Goal: Book appointment/travel/reservation

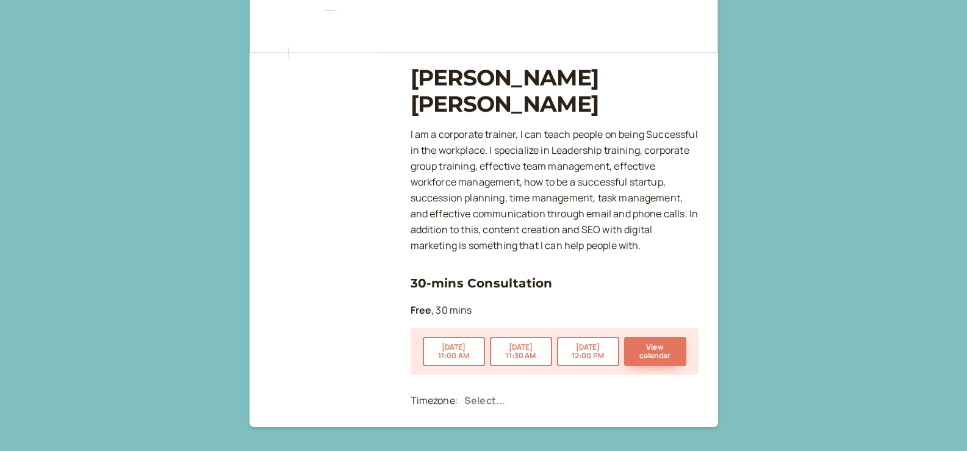
scroll to position [122, 0]
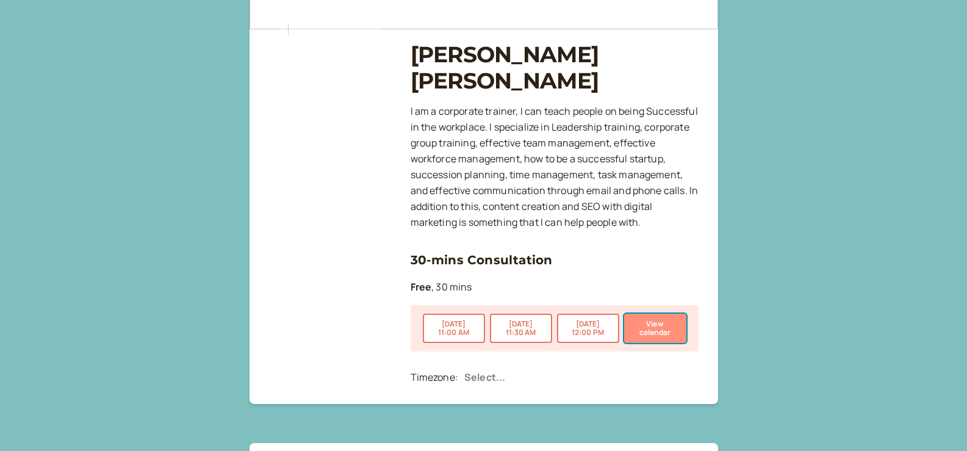
click at [655, 330] on button "View calendar" at bounding box center [655, 328] width 62 height 29
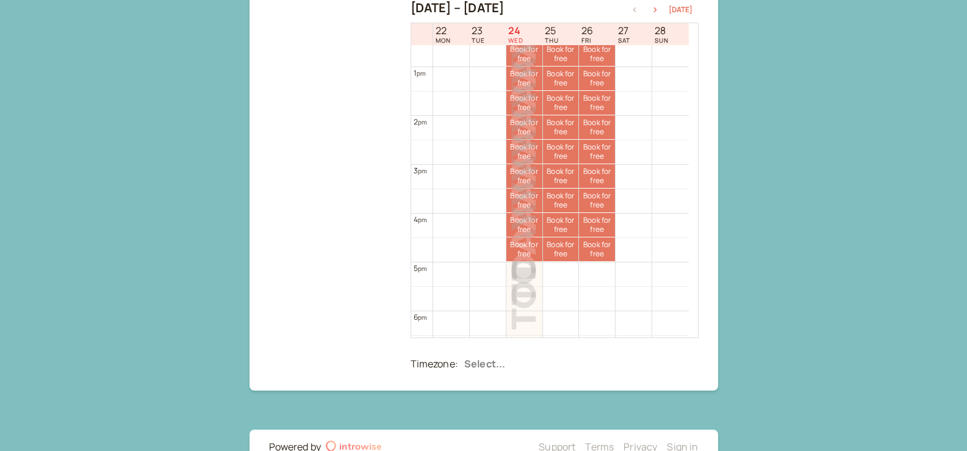
scroll to position [732, 0]
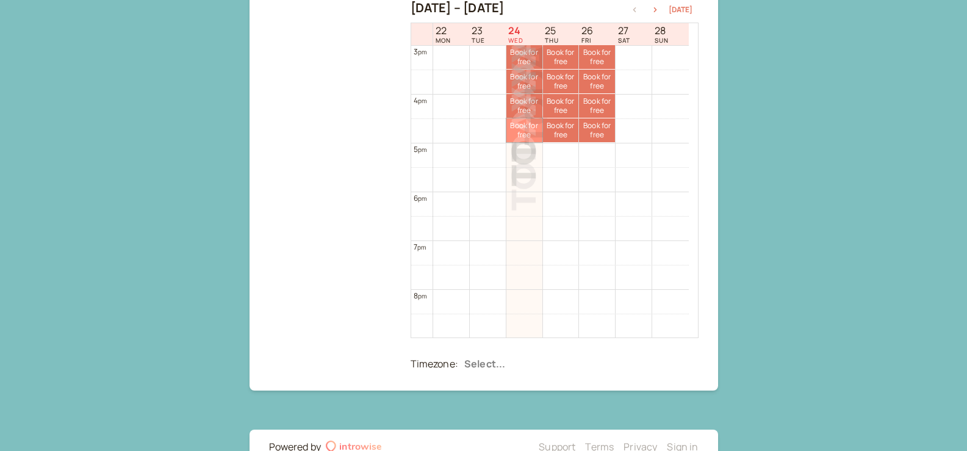
click at [532, 139] on span "Book for free" at bounding box center [524, 130] width 36 height 18
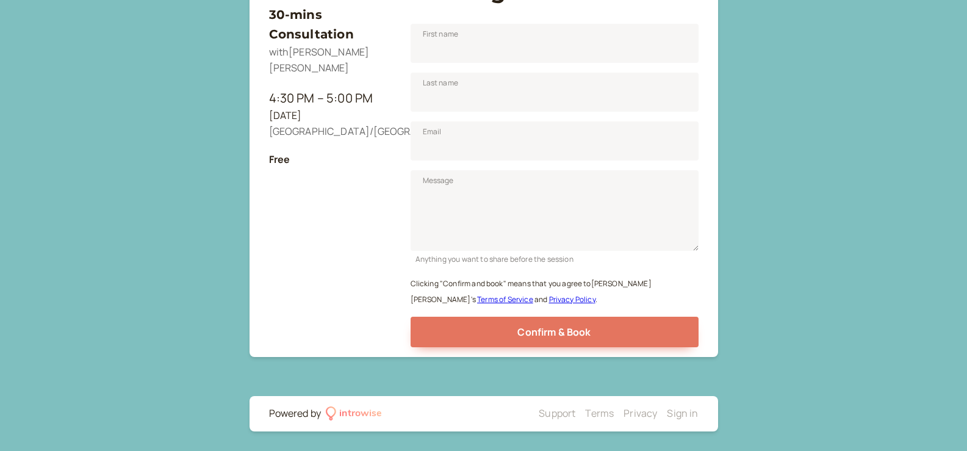
scroll to position [151, 0]
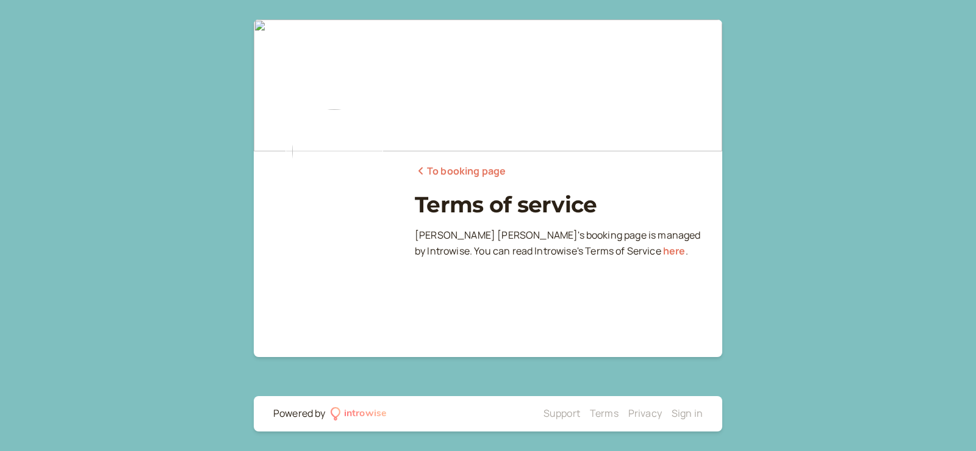
click at [470, 172] on link "To booking page" at bounding box center [460, 172] width 91 height 16
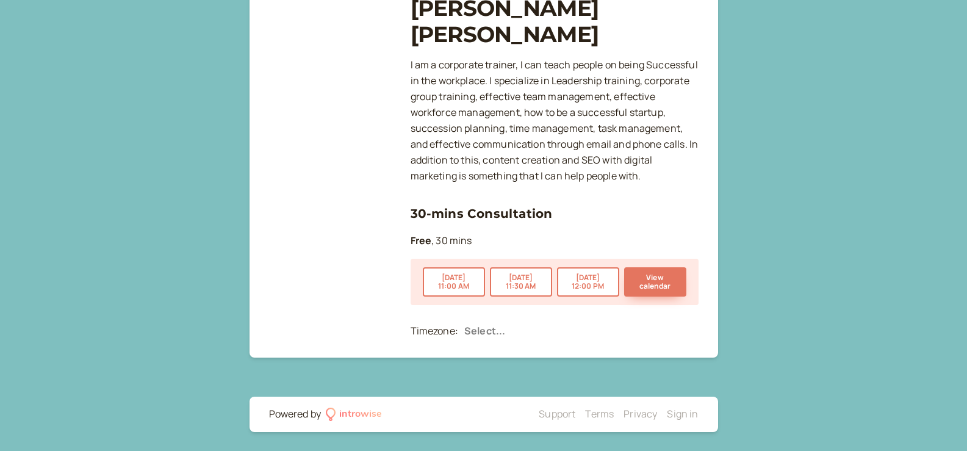
scroll to position [169, 0]
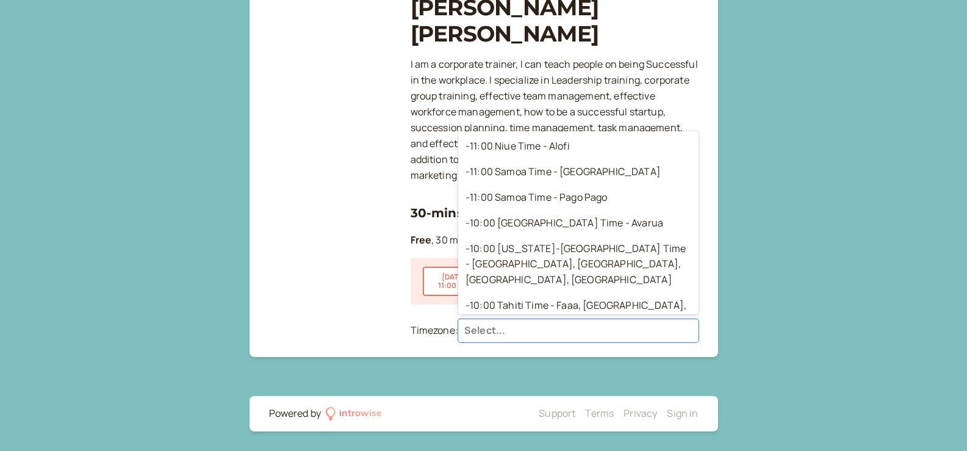
click at [478, 328] on div at bounding box center [578, 331] width 228 height 18
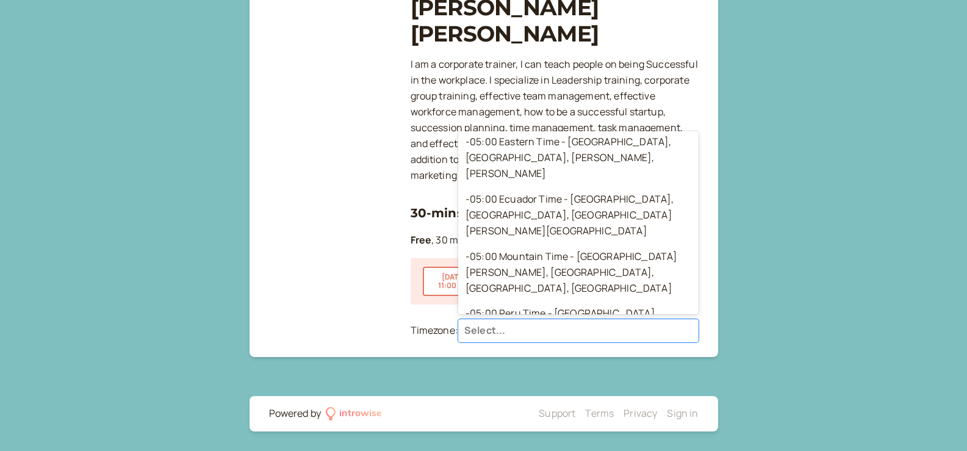
scroll to position [1953, 0]
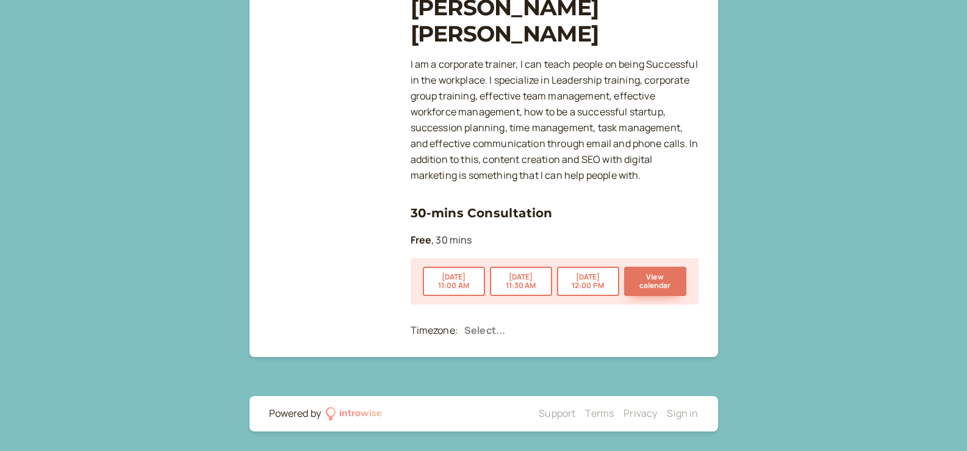
click at [297, 266] on div at bounding box center [330, 189] width 122 height 316
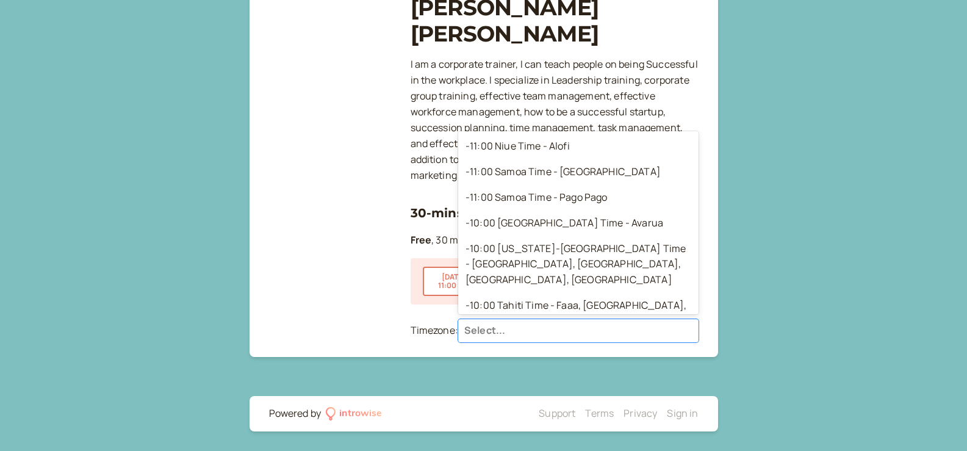
click at [491, 331] on div at bounding box center [578, 331] width 228 height 18
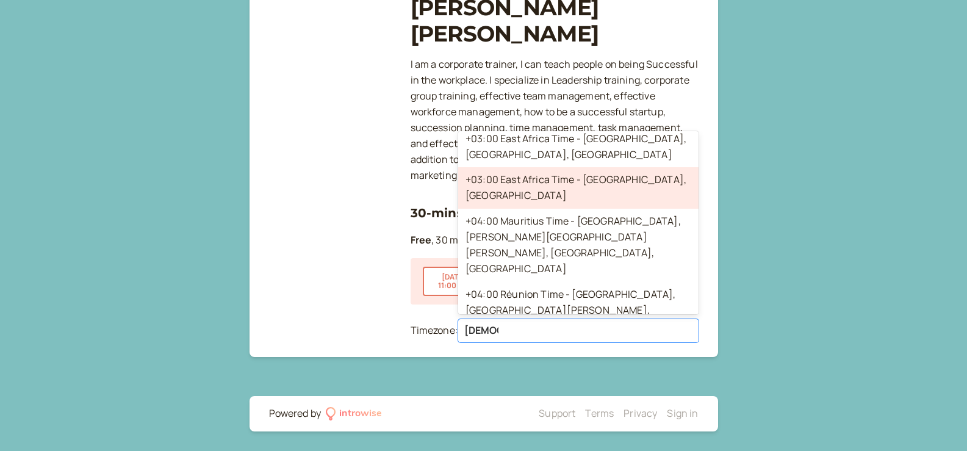
scroll to position [198, 0]
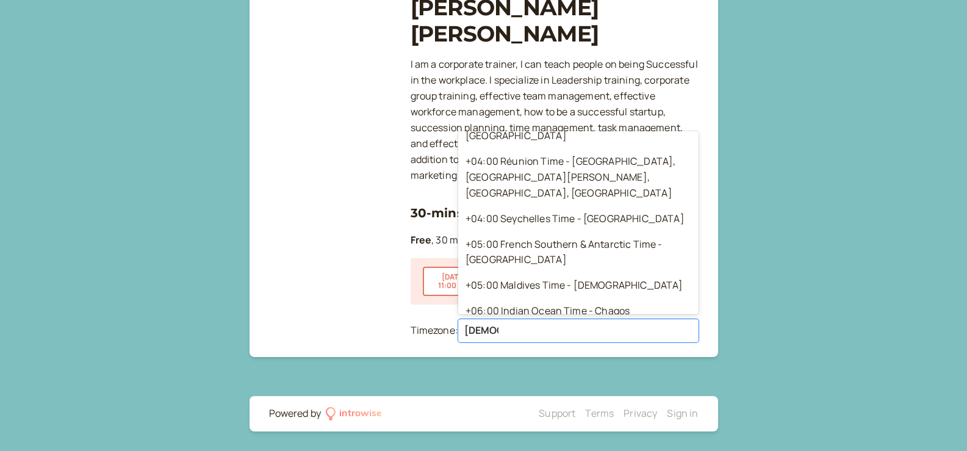
type input "[DEMOGRAPHIC_DATA]"
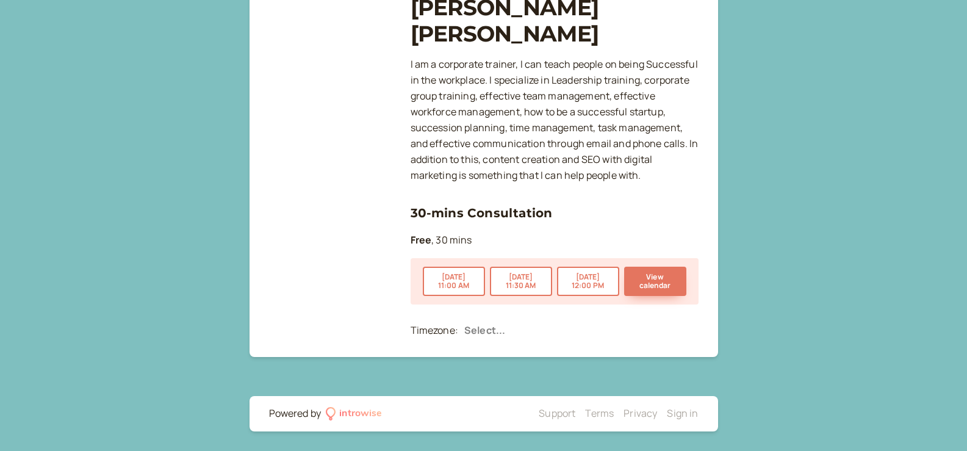
click at [350, 277] on div at bounding box center [330, 189] width 122 height 316
